Goal: Task Accomplishment & Management: Manage account settings

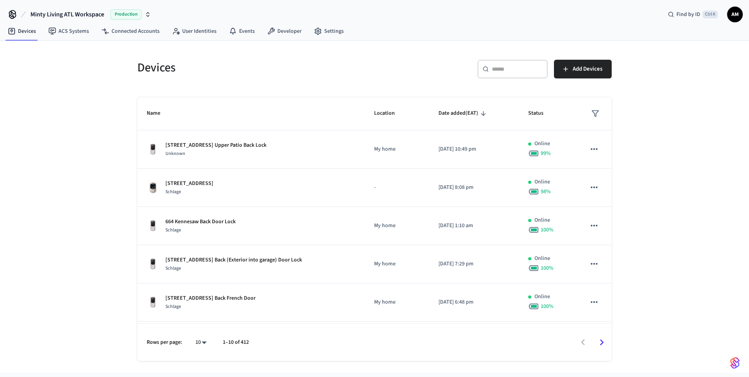
click at [497, 66] on input "text" at bounding box center [517, 69] width 51 height 8
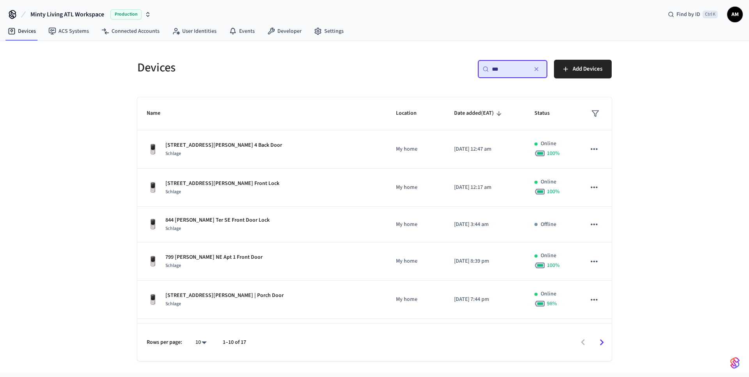
type input "***"
click at [205, 343] on body "Minty Living ATL Workspace Production Find by ID Ctrl K AM Devices ACS Systems …" at bounding box center [374, 186] width 749 height 373
click at [204, 316] on li "25" at bounding box center [198, 312] width 21 height 21
type input "**"
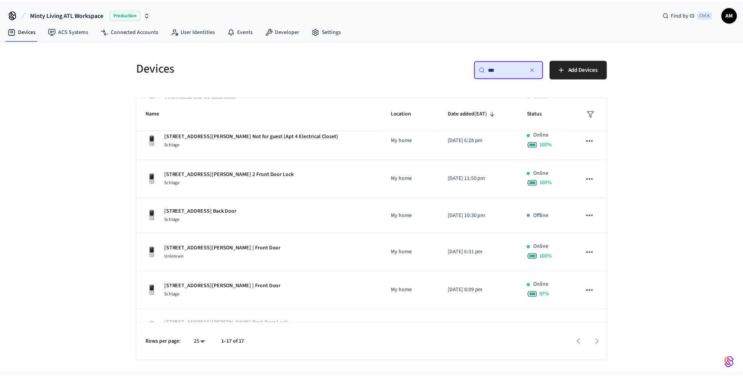
scroll to position [352, 0]
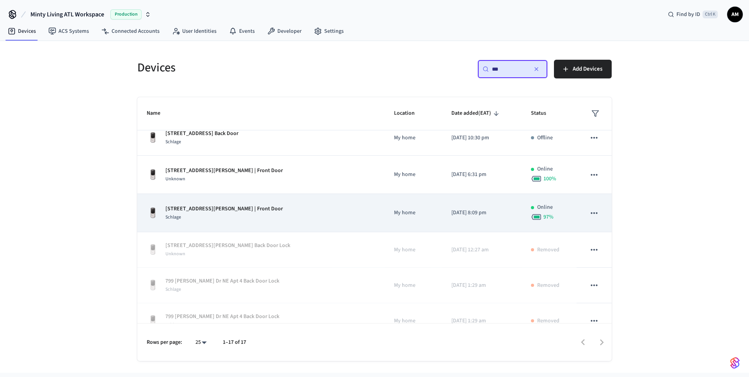
click at [245, 214] on div "Schlage" at bounding box center [223, 217] width 117 height 8
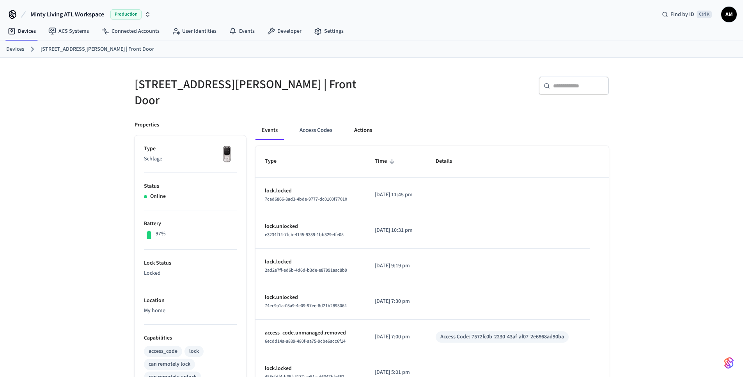
click at [368, 121] on button "Actions" at bounding box center [363, 130] width 30 height 19
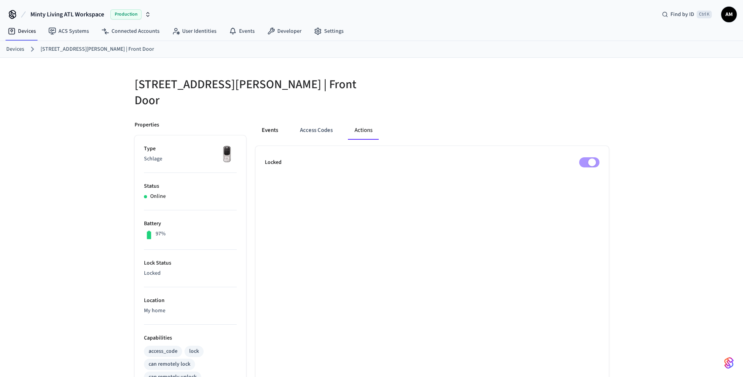
click at [268, 123] on button "Events" at bounding box center [270, 130] width 29 height 19
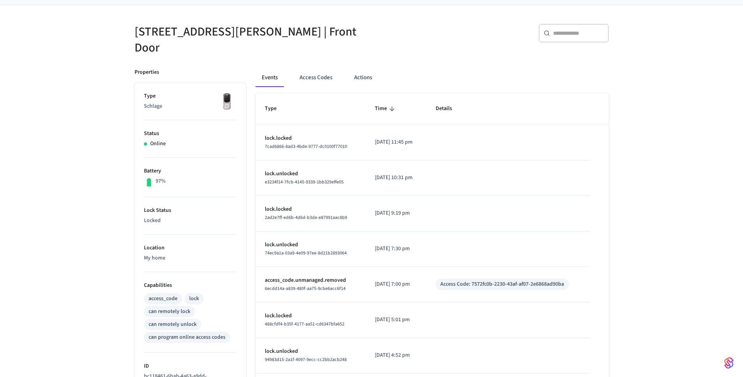
scroll to position [52, 0]
click at [318, 75] on button "Access Codes" at bounding box center [315, 78] width 45 height 19
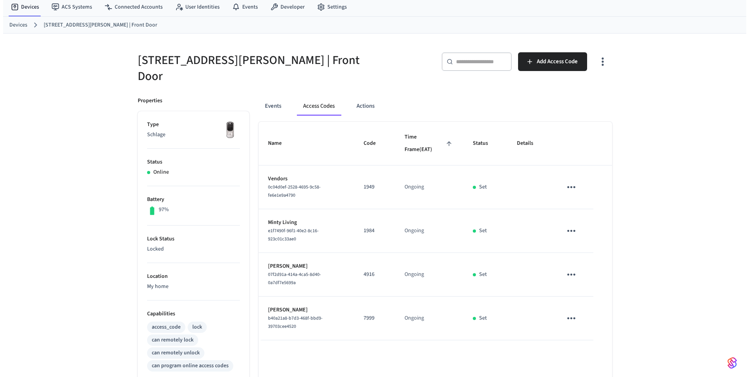
scroll to position [25, 0]
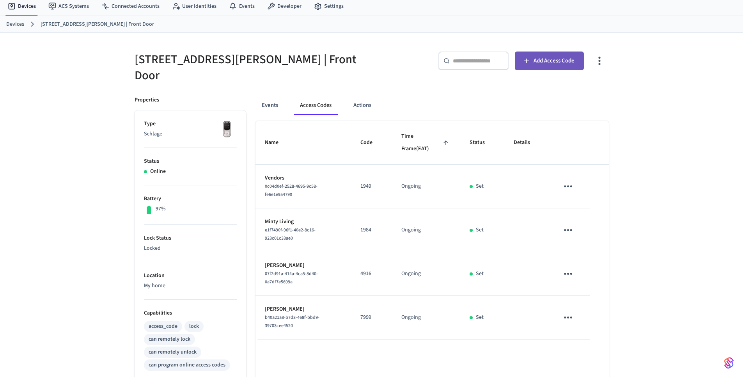
click at [528, 60] on icon "button" at bounding box center [527, 61] width 8 height 8
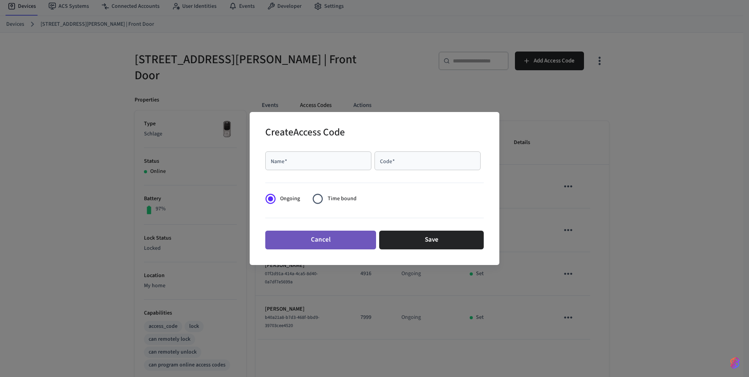
click at [310, 241] on button "Cancel" at bounding box center [320, 240] width 111 height 19
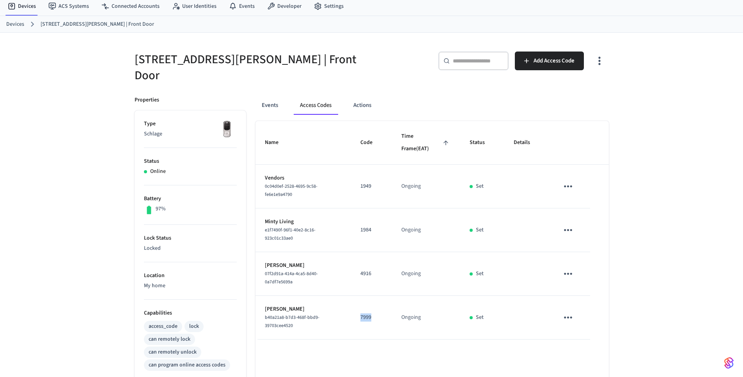
drag, startPoint x: 377, startPoint y: 301, endPoint x: 358, endPoint y: 305, distance: 19.4
click at [358, 305] on td "7999" at bounding box center [371, 318] width 41 height 44
click at [546, 62] on span "Add Access Code" at bounding box center [554, 61] width 41 height 10
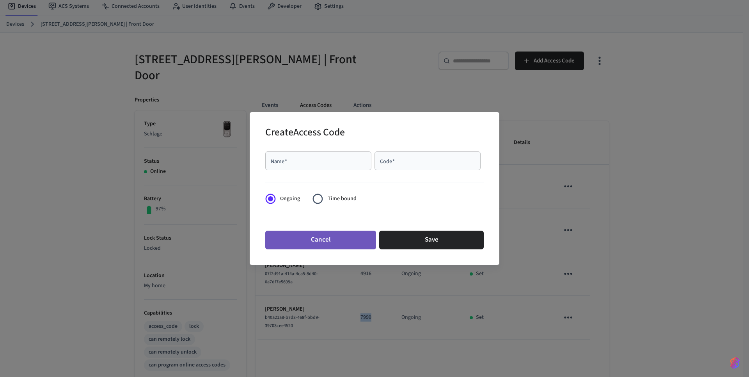
click at [329, 239] on button "Cancel" at bounding box center [320, 240] width 111 height 19
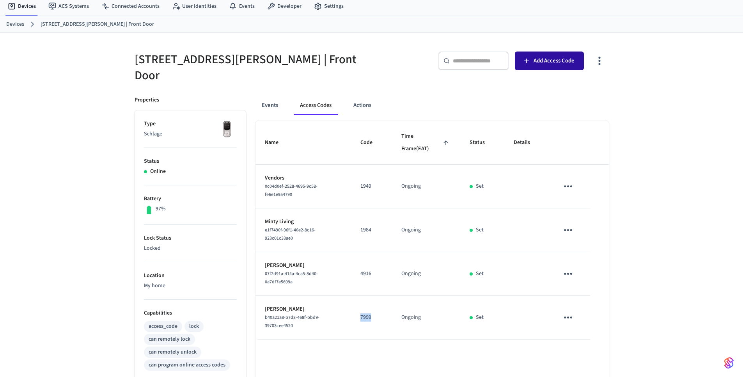
click at [539, 59] on span "Add Access Code" at bounding box center [554, 61] width 41 height 10
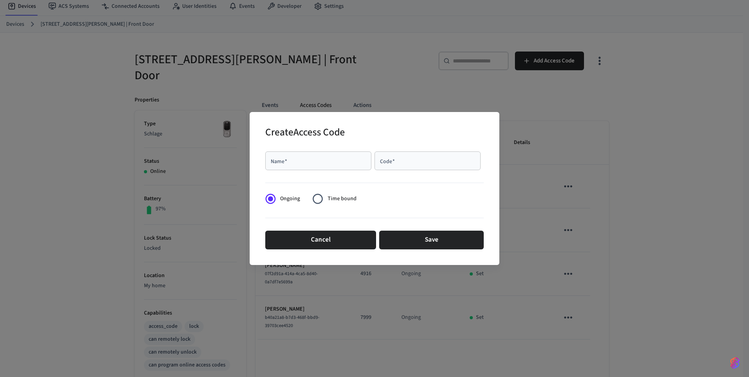
click at [300, 160] on input "Name   *" at bounding box center [318, 161] width 97 height 8
type input "**********"
click at [403, 165] on div "Code   *" at bounding box center [428, 160] width 106 height 19
type input "****"
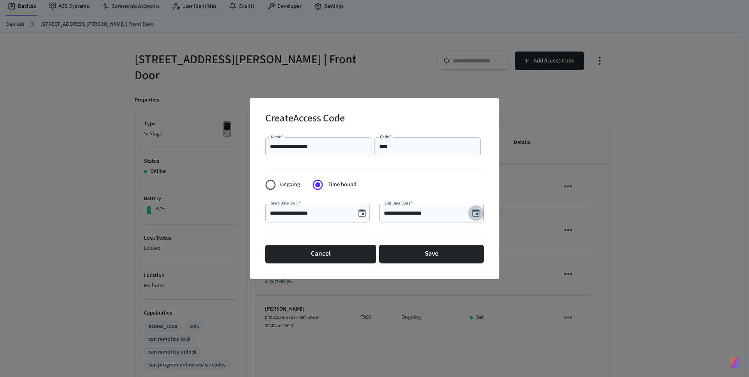
click at [478, 217] on icon "Choose date, selected date is Sep 8, 2025" at bounding box center [476, 213] width 7 height 8
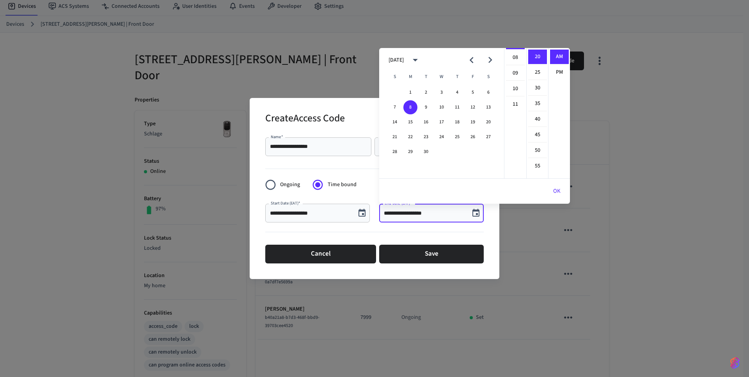
scroll to position [122, 0]
click at [513, 105] on li "11" at bounding box center [515, 107] width 19 height 14
type input "**********"
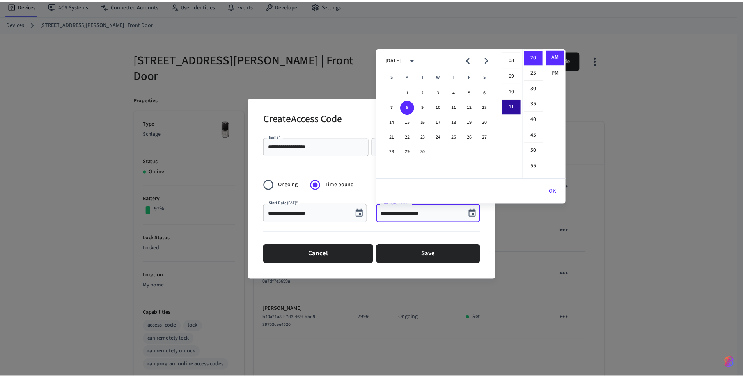
scroll to position [171, 0]
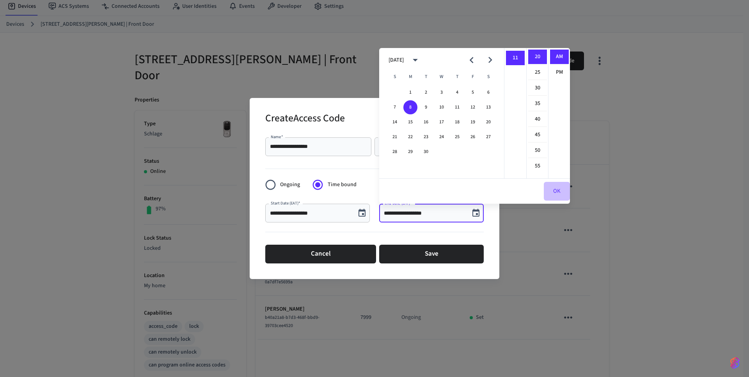
click at [553, 189] on button "OK" at bounding box center [557, 191] width 26 height 19
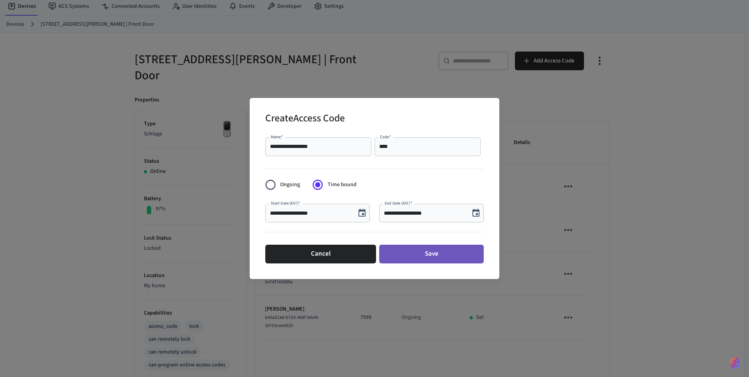
click at [439, 256] on button "Save" at bounding box center [431, 254] width 105 height 19
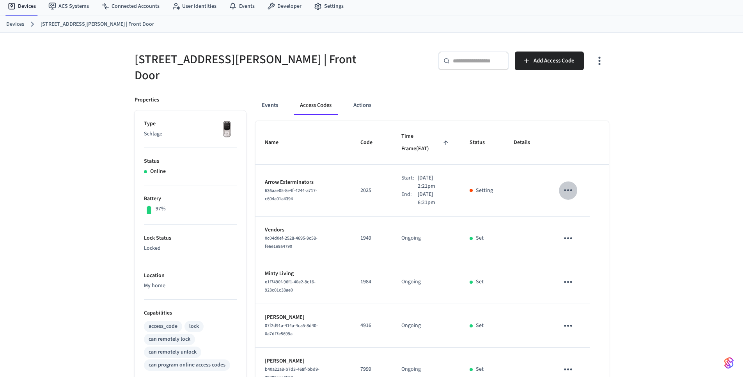
click at [567, 184] on icon "sticky table" at bounding box center [568, 190] width 12 height 12
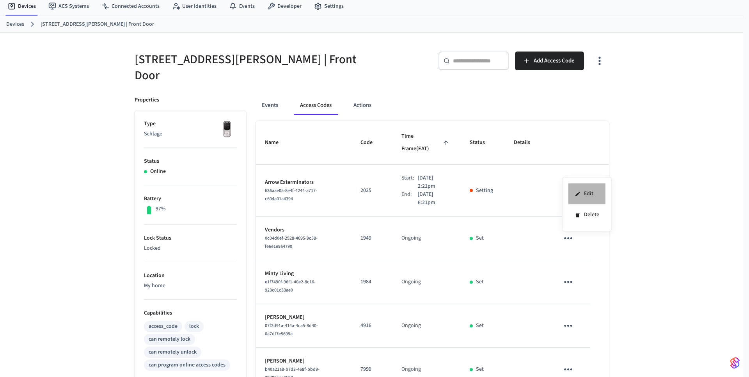
click at [586, 200] on li "Edit" at bounding box center [587, 193] width 37 height 21
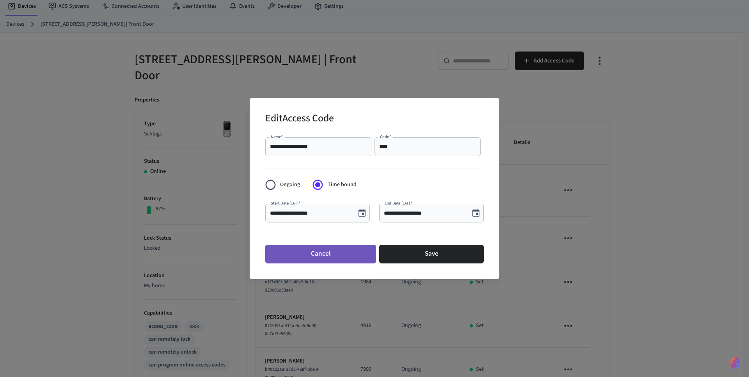
click at [353, 257] on button "Cancel" at bounding box center [320, 254] width 111 height 19
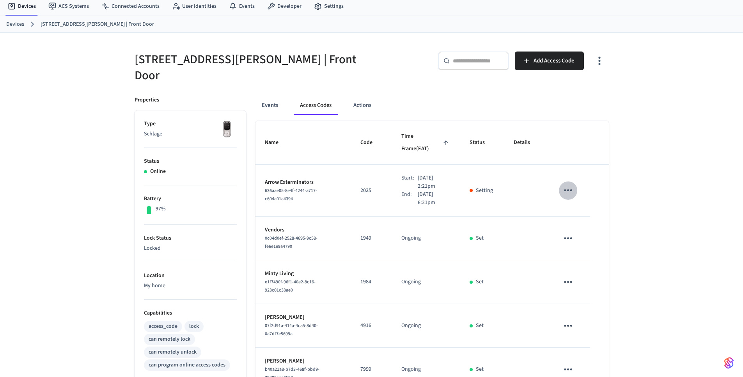
click at [568, 189] on icon "sticky table" at bounding box center [568, 190] width 8 height 2
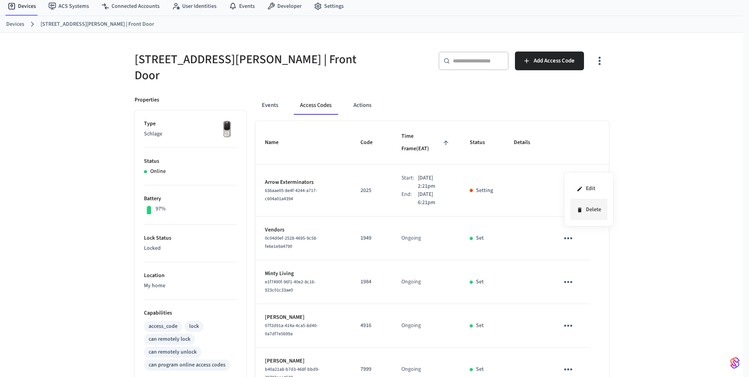
click at [585, 203] on li "Delete" at bounding box center [588, 209] width 37 height 21
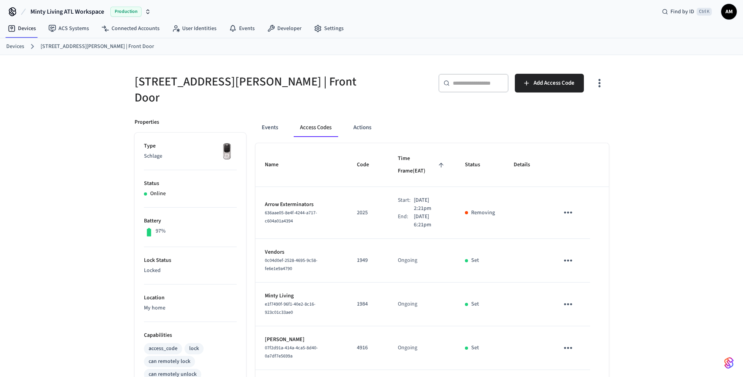
scroll to position [0, 0]
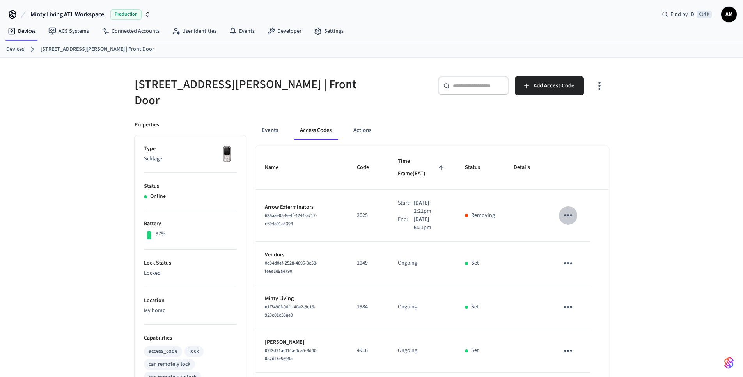
click at [569, 209] on icon "sticky table" at bounding box center [568, 215] width 12 height 12
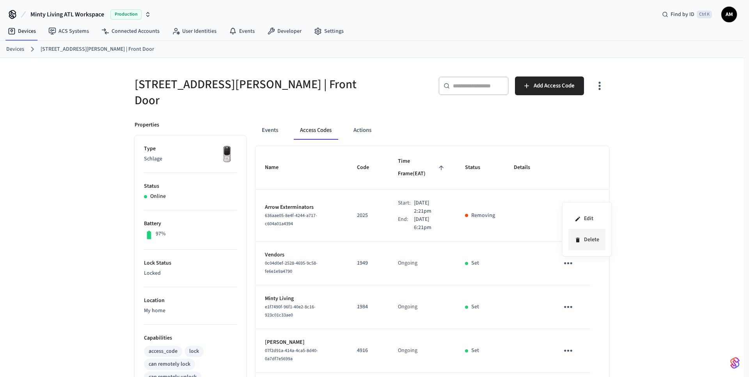
click at [592, 242] on li "Delete" at bounding box center [587, 239] width 37 height 21
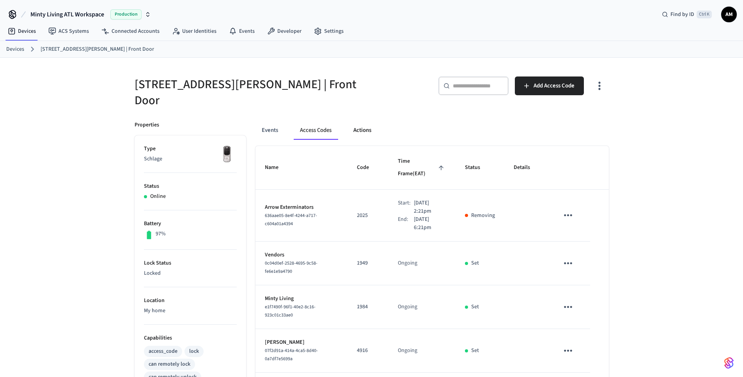
click at [368, 125] on button "Actions" at bounding box center [362, 130] width 30 height 19
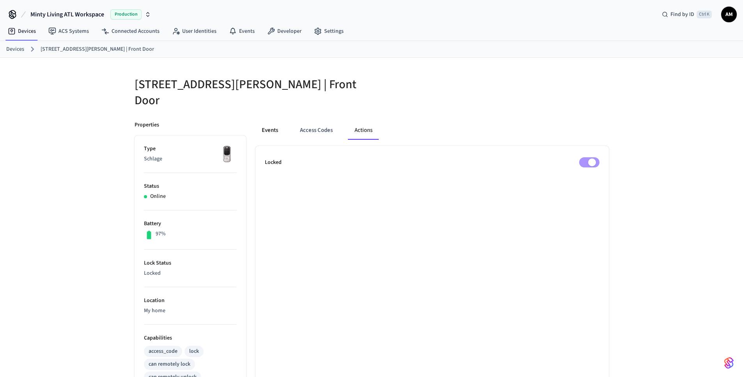
click at [269, 125] on button "Events" at bounding box center [270, 130] width 29 height 19
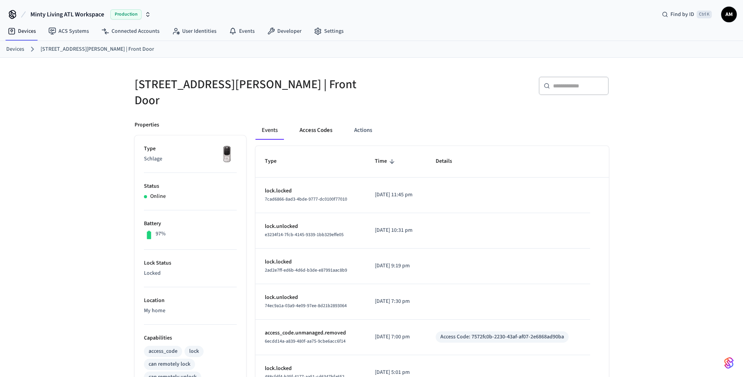
click at [320, 124] on button "Access Codes" at bounding box center [315, 130] width 45 height 19
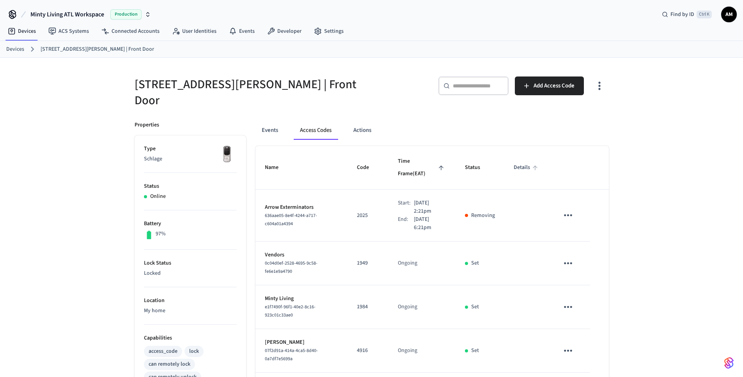
click at [525, 162] on span "Details" at bounding box center [527, 168] width 27 height 12
click at [568, 209] on icon "sticky table" at bounding box center [568, 215] width 12 height 12
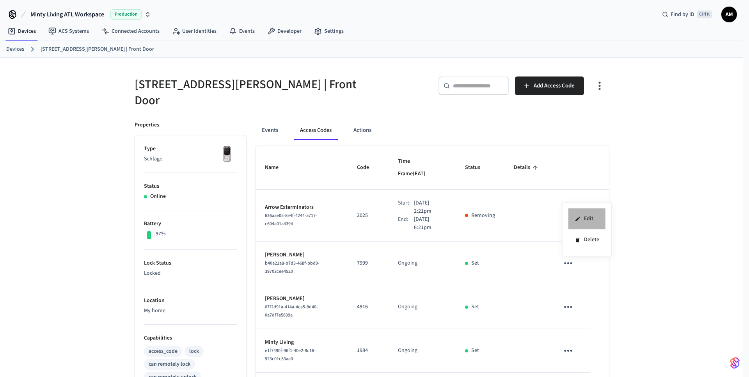
click at [581, 216] on li "Edit" at bounding box center [587, 218] width 37 height 21
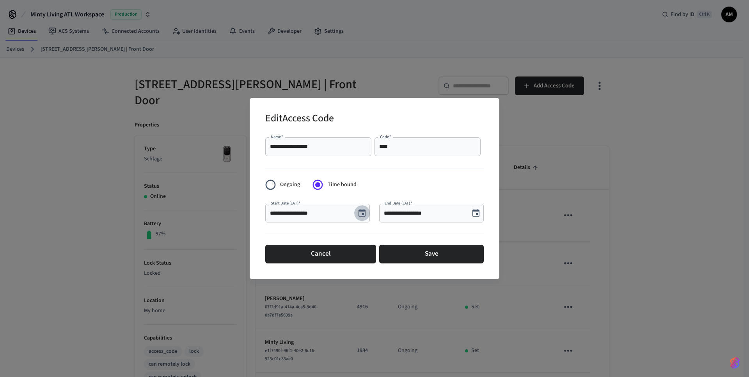
click at [361, 211] on icon "Choose date, selected date is Sep 8, 2025" at bounding box center [362, 213] width 7 height 8
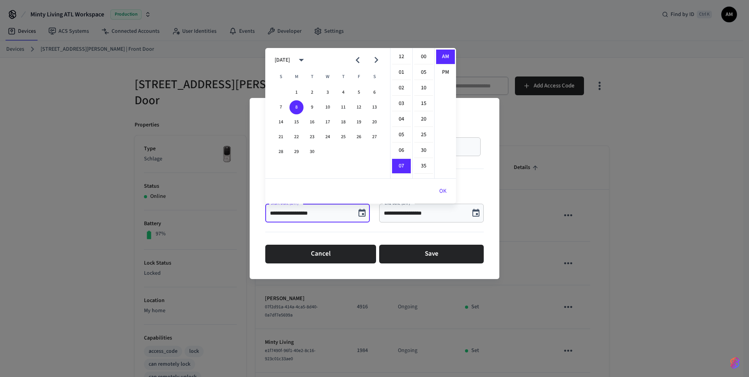
scroll to position [109, 0]
click at [401, 90] on li "09" at bounding box center [401, 88] width 19 height 15
type input "**********"
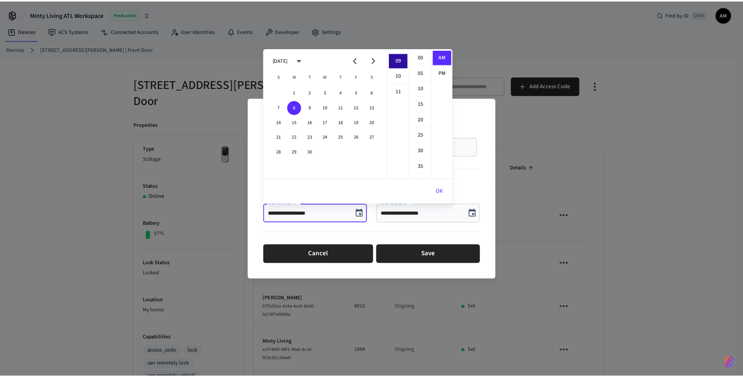
scroll to position [140, 0]
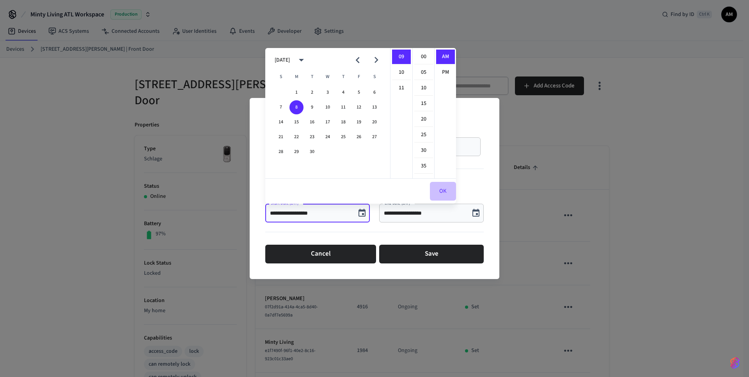
click at [444, 186] on button "OK" at bounding box center [443, 191] width 26 height 19
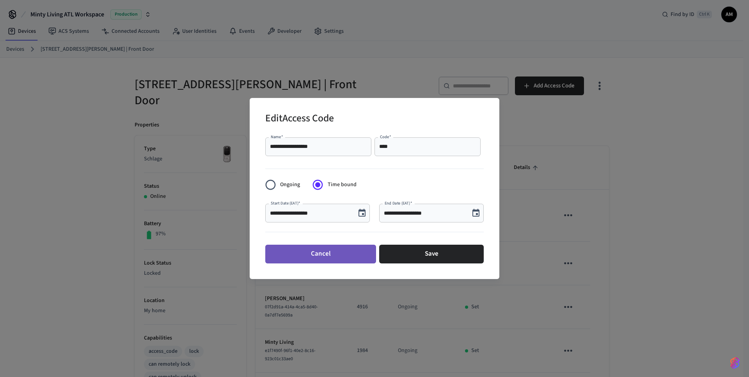
click at [326, 252] on button "Cancel" at bounding box center [320, 254] width 111 height 19
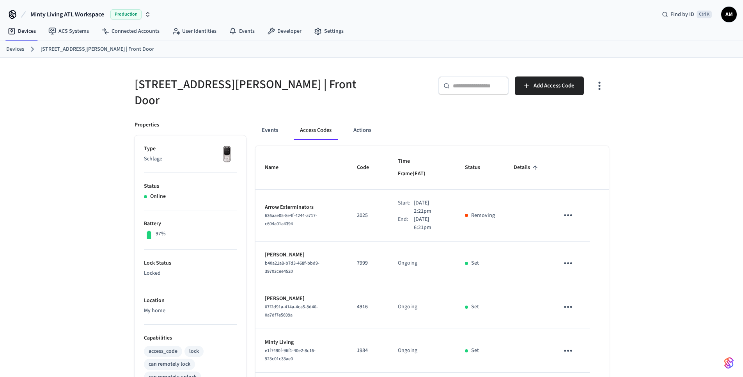
click at [570, 209] on icon "sticky table" at bounding box center [568, 215] width 12 height 12
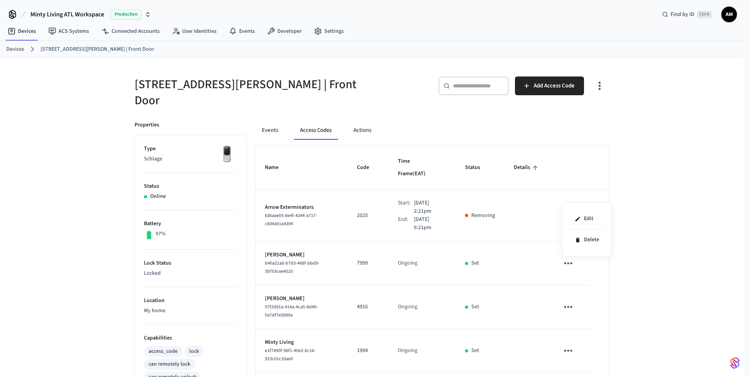
drag, startPoint x: 368, startPoint y: 242, endPoint x: 348, endPoint y: 242, distance: 20.3
click at [348, 242] on div at bounding box center [374, 188] width 749 height 377
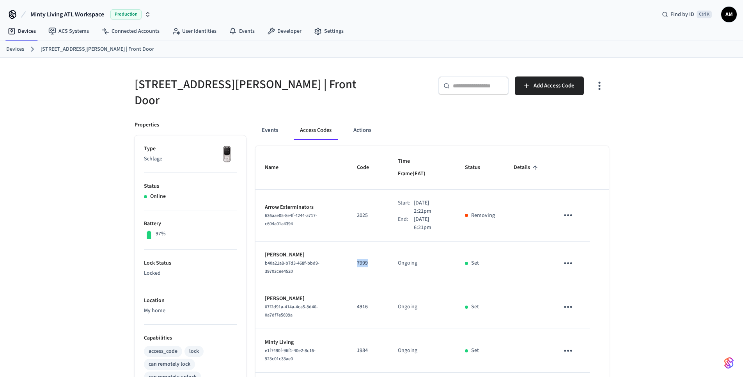
drag, startPoint x: 363, startPoint y: 242, endPoint x: 350, endPoint y: 239, distance: 13.2
click at [350, 242] on td "7999" at bounding box center [368, 264] width 41 height 44
copy p "7999"
click at [694, 194] on div "[STREET_ADDRESS][PERSON_NAME] | Front Door ​ ​ Add Access Code Properties Type …" at bounding box center [371, 315] width 743 height 515
